Goal: Information Seeking & Learning: Learn about a topic

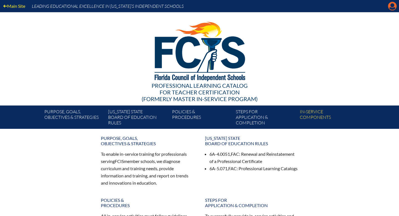
click at [389, 6] on icon at bounding box center [392, 6] width 9 height 9
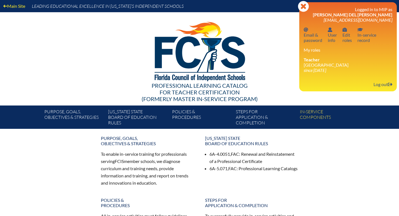
click at [264, 78] on div at bounding box center [199, 50] width 319 height 76
click at [365, 38] on link "In-service record In-service record" at bounding box center [366, 35] width 23 height 18
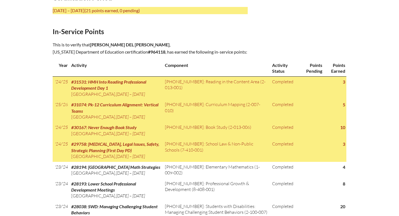
scroll to position [265, 0]
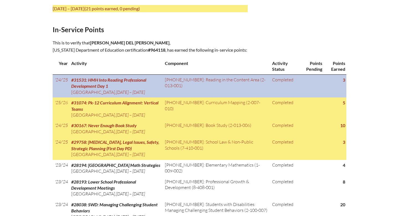
click at [193, 86] on td "[PHONE_NUMBER]: Reading in the Content Area (2-013-001)" at bounding box center [216, 85] width 107 height 23
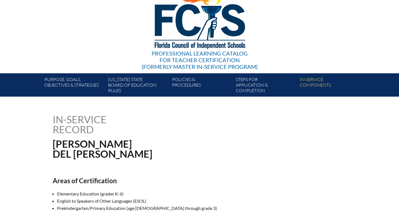
scroll to position [31, 0]
